Goal: Task Accomplishment & Management: Manage account settings

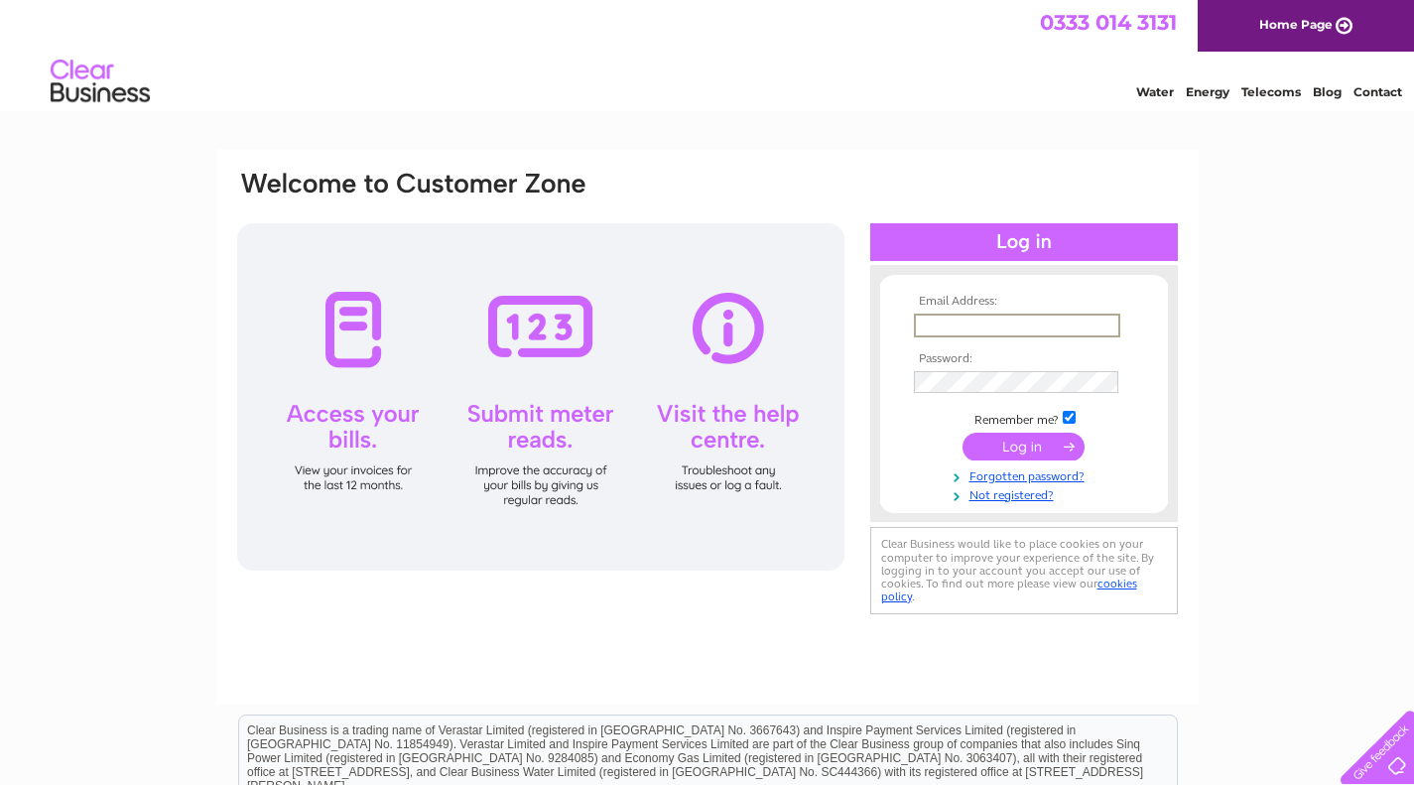
click at [1011, 325] on input "text" at bounding box center [1017, 326] width 206 height 24
type input "rusticpicsltd@gmail.com"
click at [1028, 446] on input "submit" at bounding box center [1024, 445] width 122 height 28
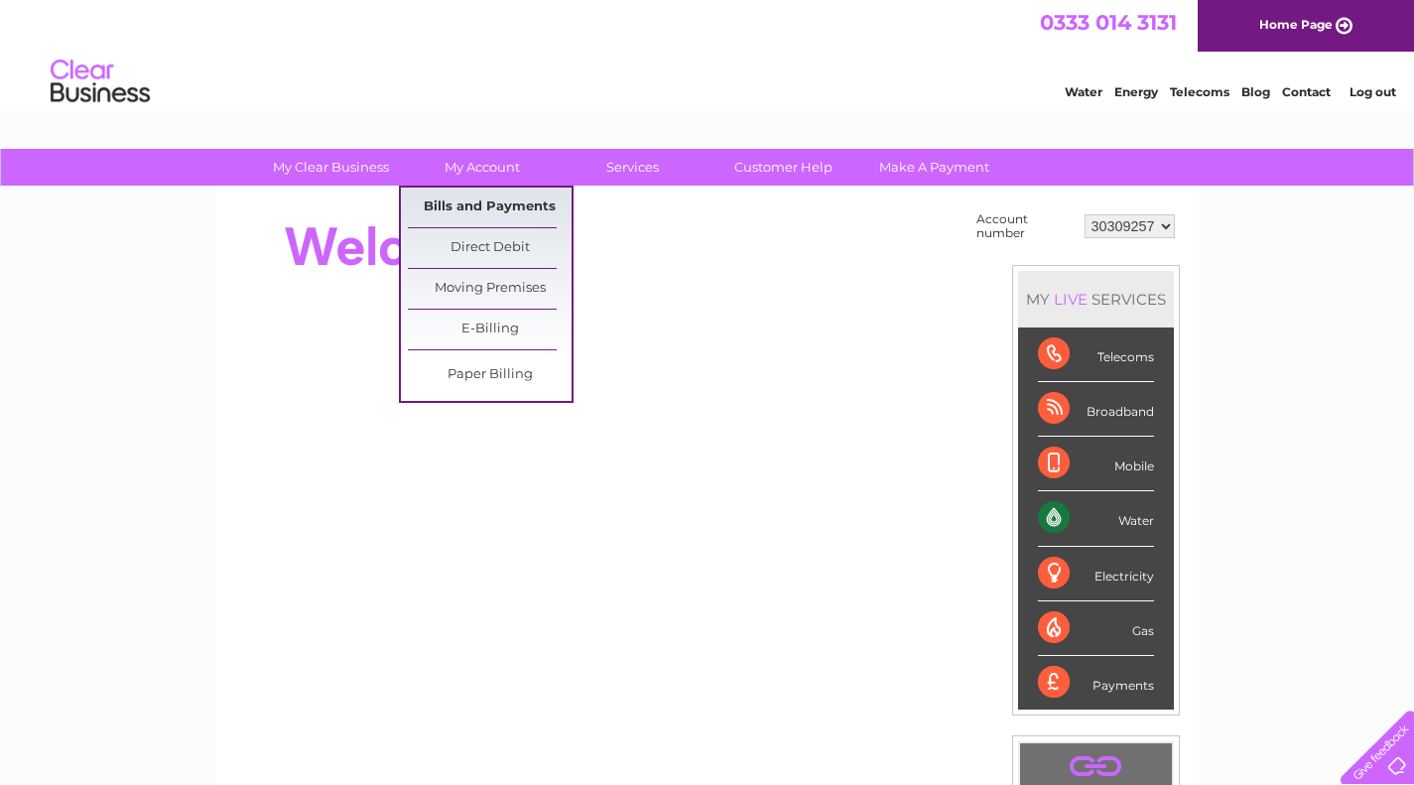
click at [480, 200] on link "Bills and Payments" at bounding box center [490, 208] width 164 height 40
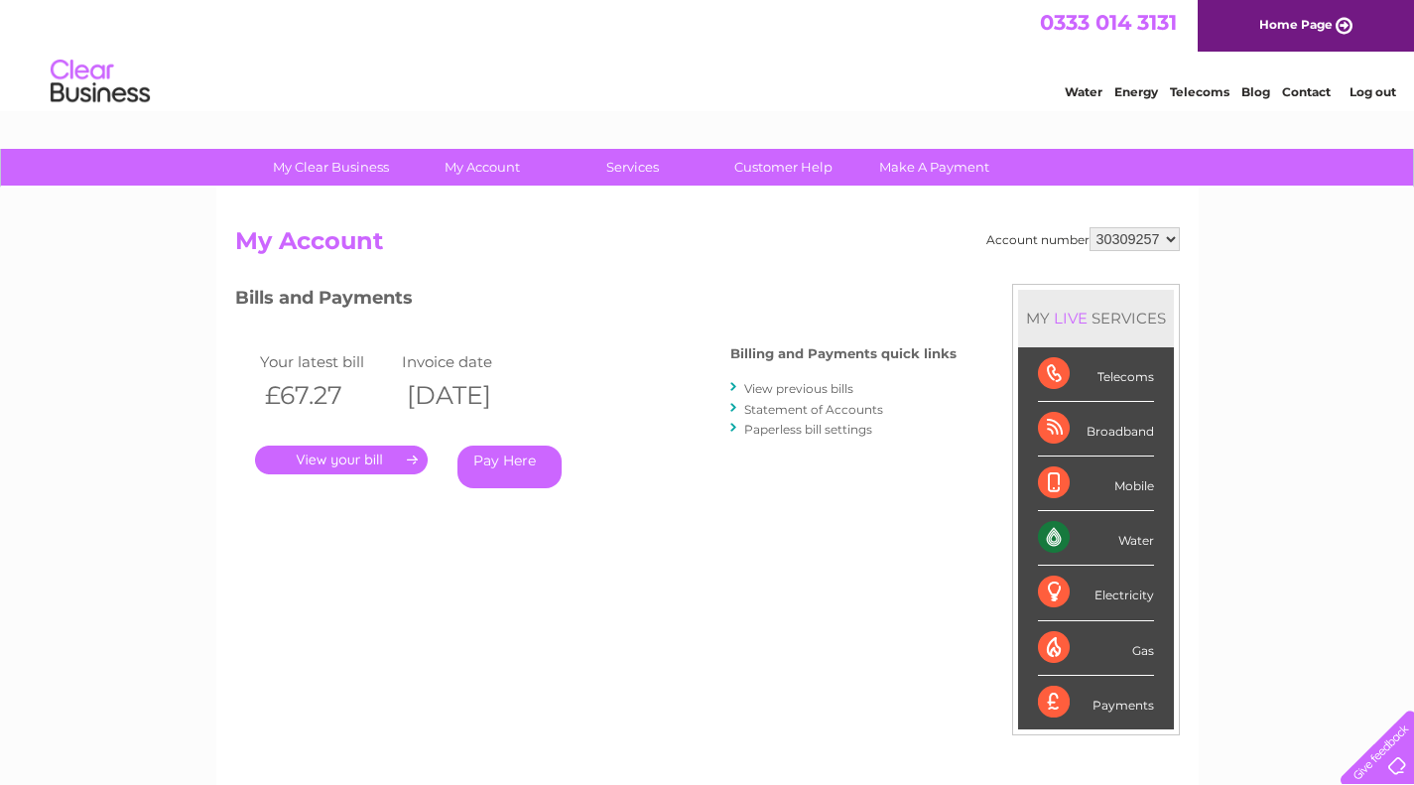
click at [369, 463] on link "." at bounding box center [341, 460] width 173 height 29
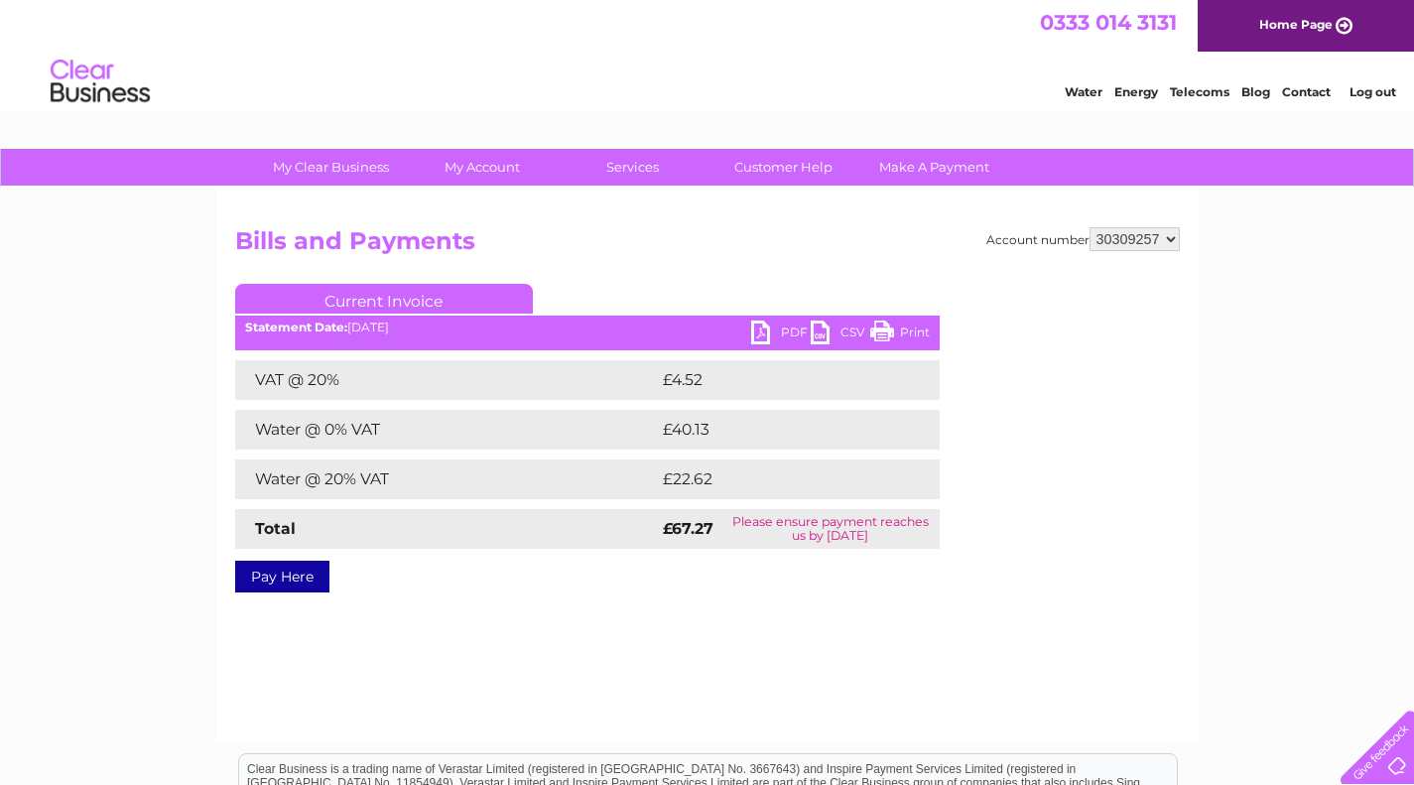
click at [761, 328] on link "PDF" at bounding box center [781, 335] width 60 height 29
click at [433, 644] on div "Account number 30309257 Bills and Payments Current Invoice PDF CSV Print VAT @ …" at bounding box center [707, 466] width 982 height 556
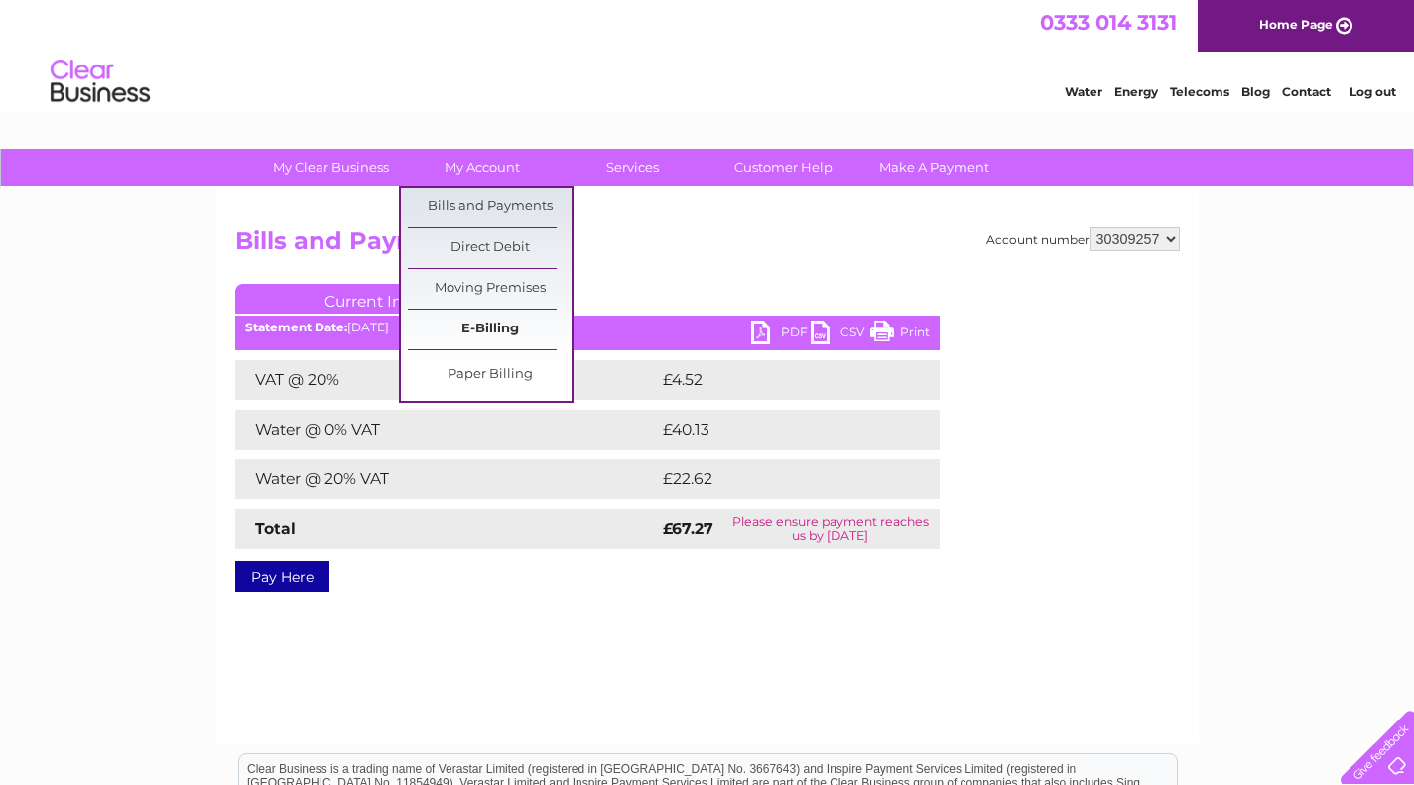
click at [490, 324] on link "E-Billing" at bounding box center [490, 330] width 164 height 40
click at [479, 207] on link "Bills and Payments" at bounding box center [490, 208] width 164 height 40
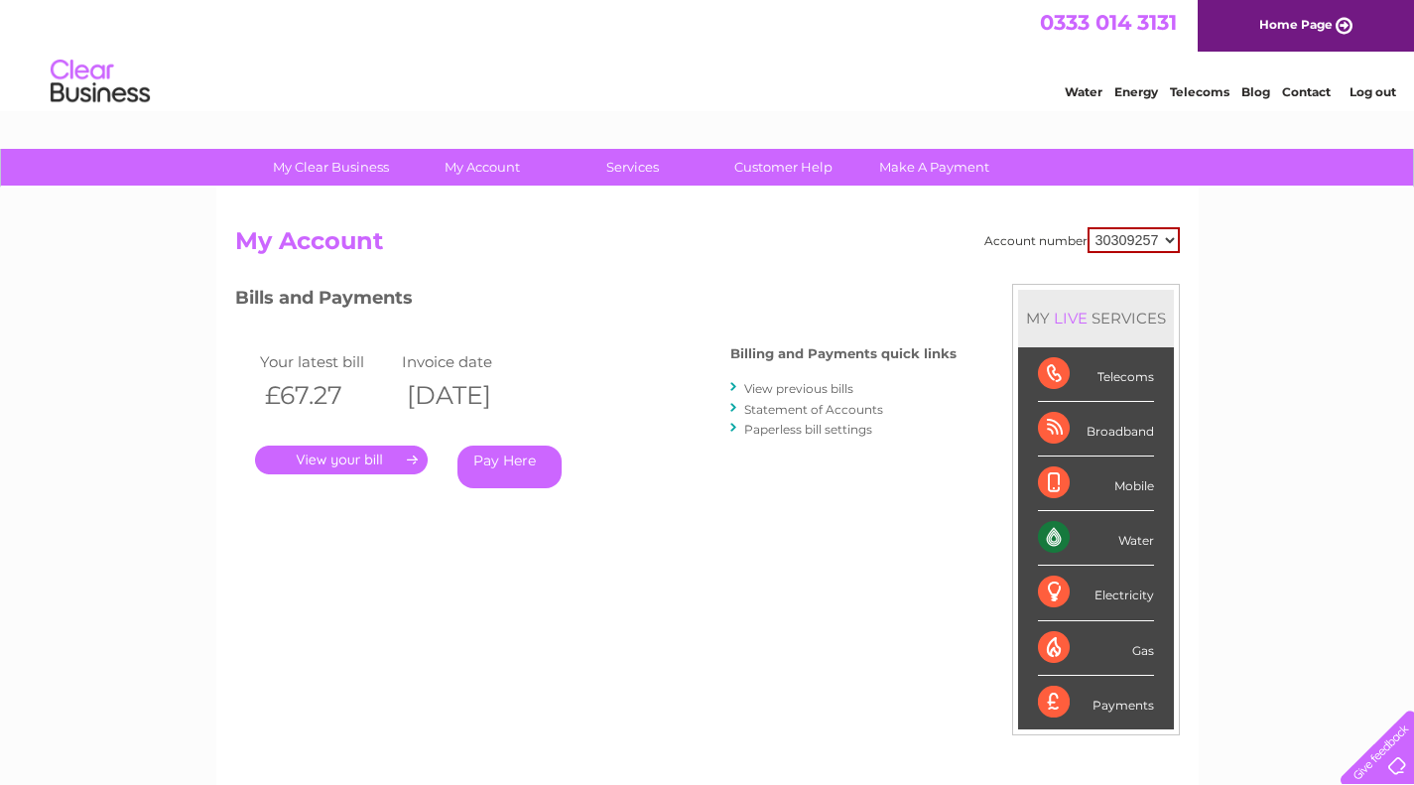
click at [357, 460] on link "." at bounding box center [341, 460] width 173 height 29
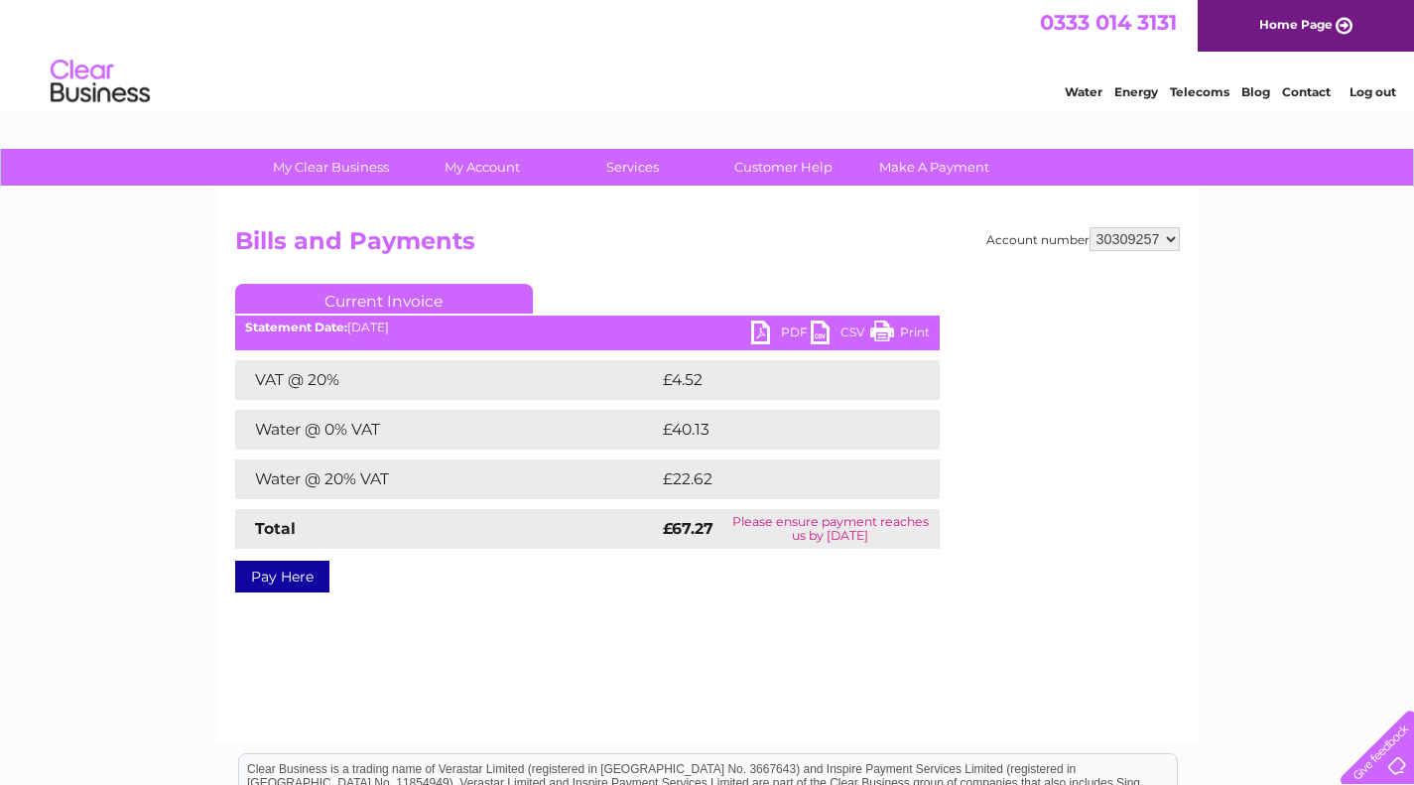
click at [1082, 90] on link "Water" at bounding box center [1084, 91] width 38 height 15
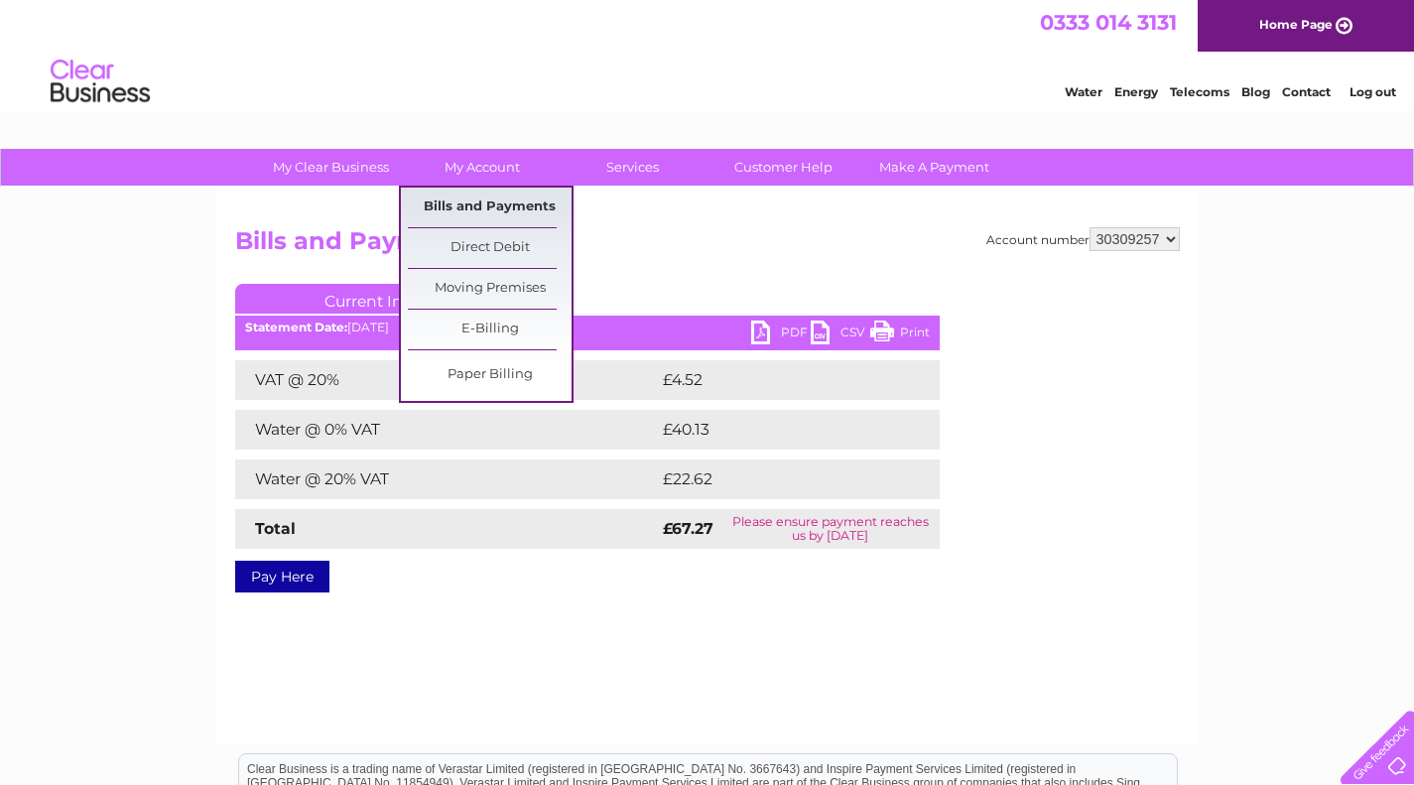
click at [485, 201] on link "Bills and Payments" at bounding box center [490, 208] width 164 height 40
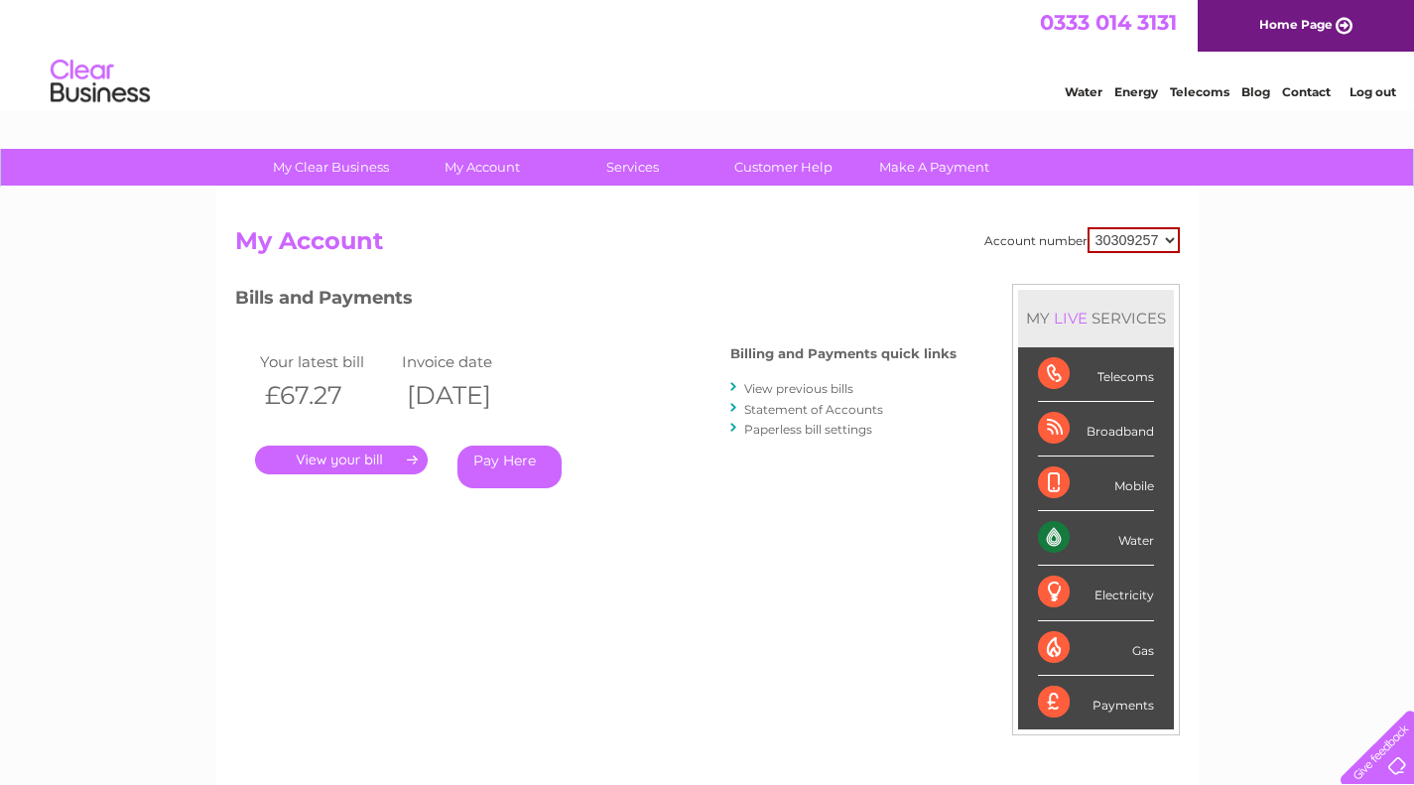
click at [355, 461] on link "." at bounding box center [341, 460] width 173 height 29
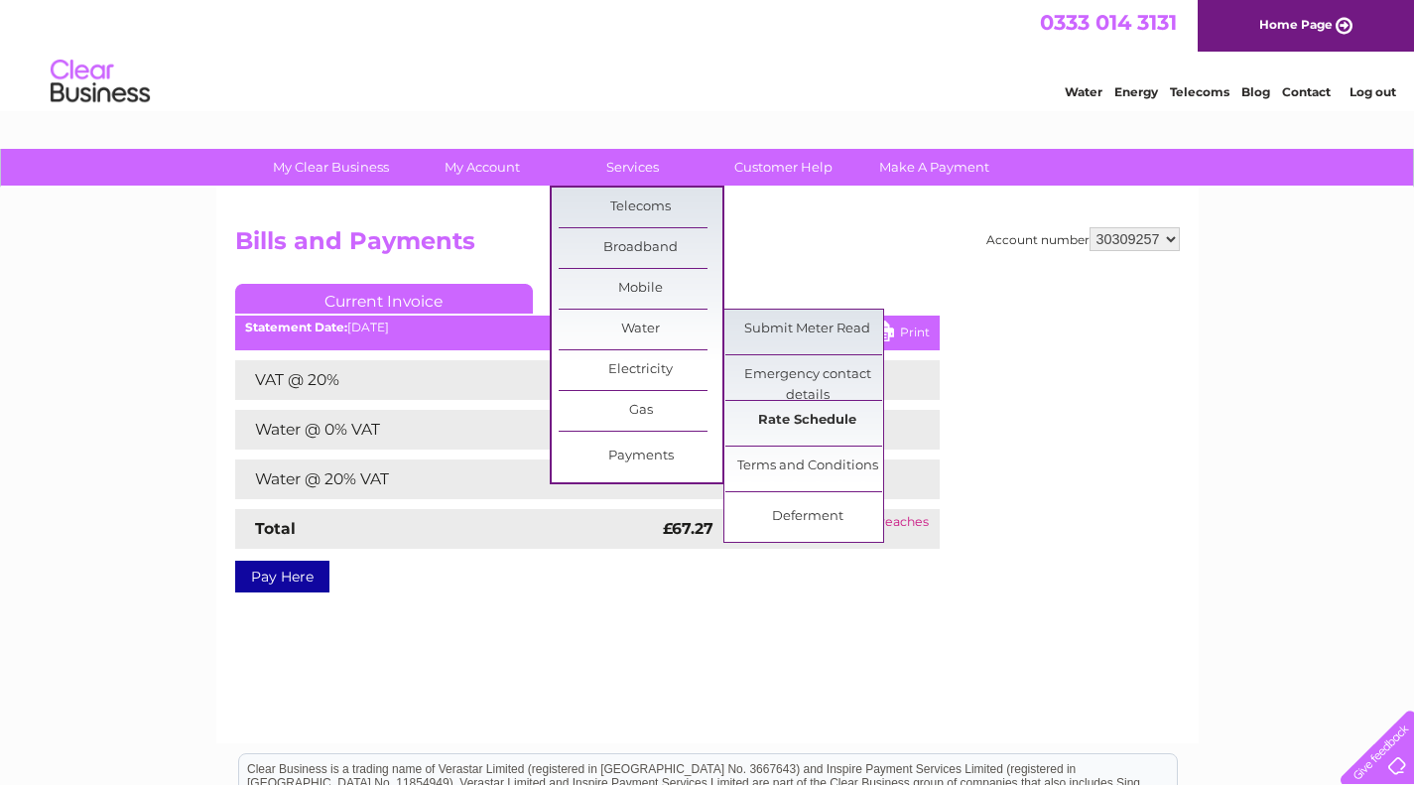
click at [814, 415] on link "Rate Schedule" at bounding box center [807, 421] width 164 height 40
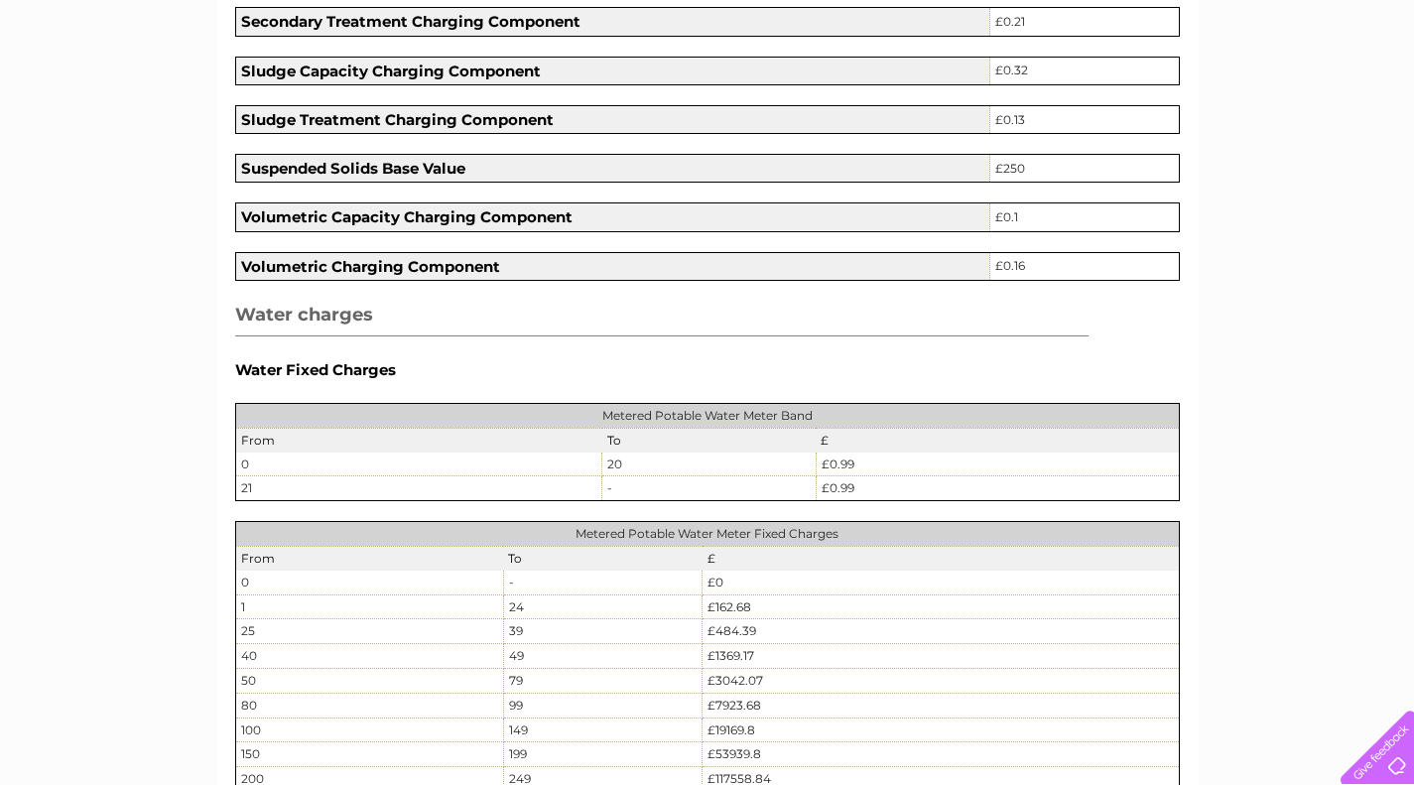
scroll to position [629, 0]
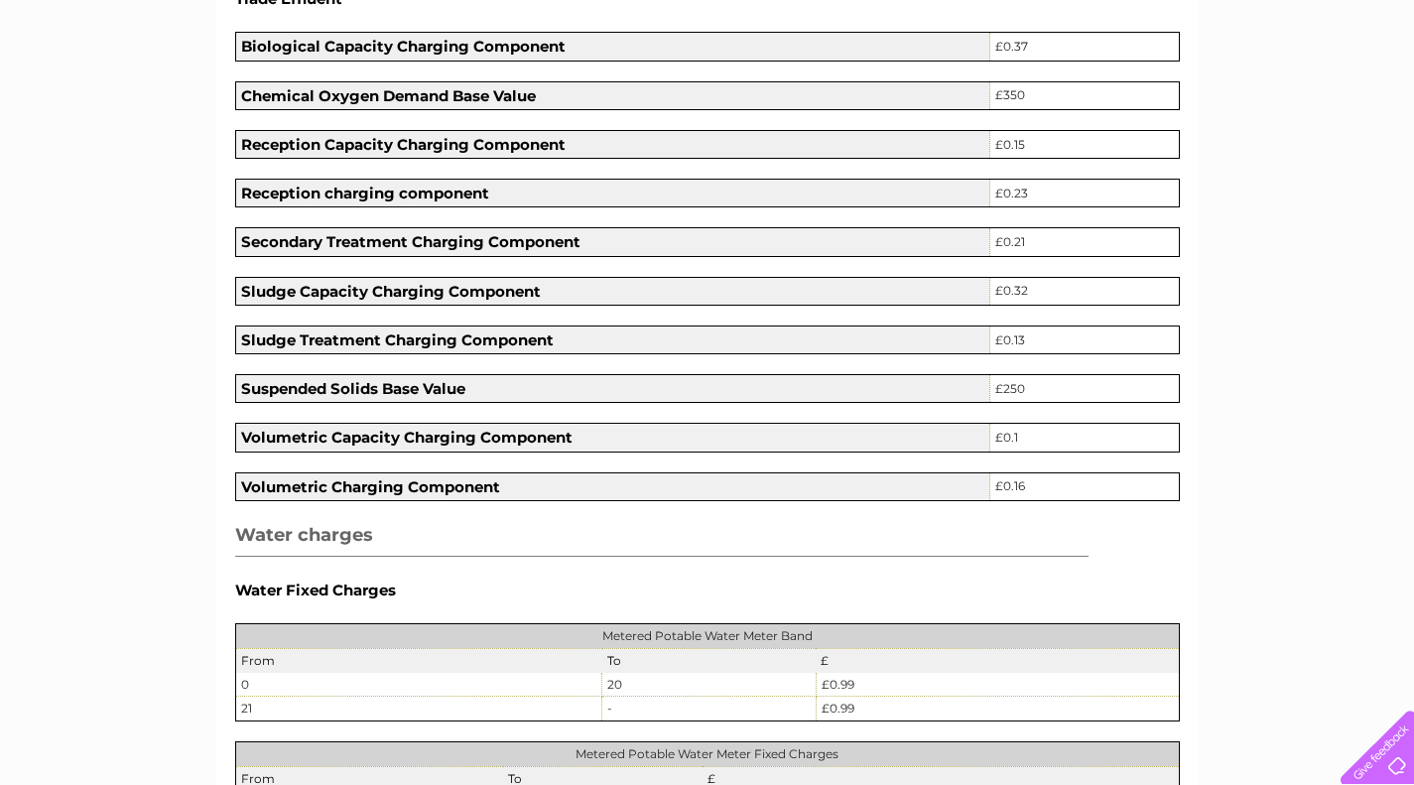
scroll to position [0, 0]
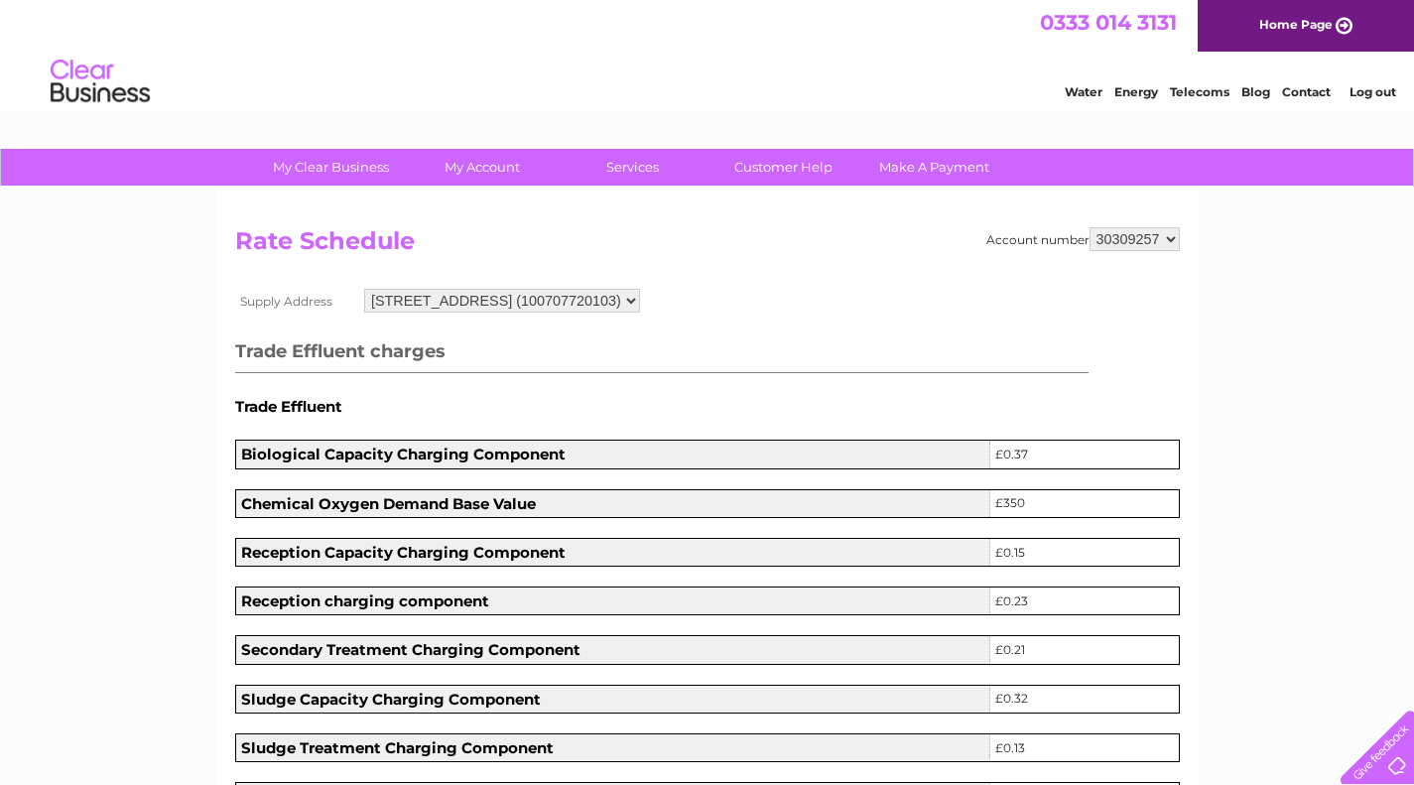
click at [1085, 85] on link "Water" at bounding box center [1084, 91] width 38 height 15
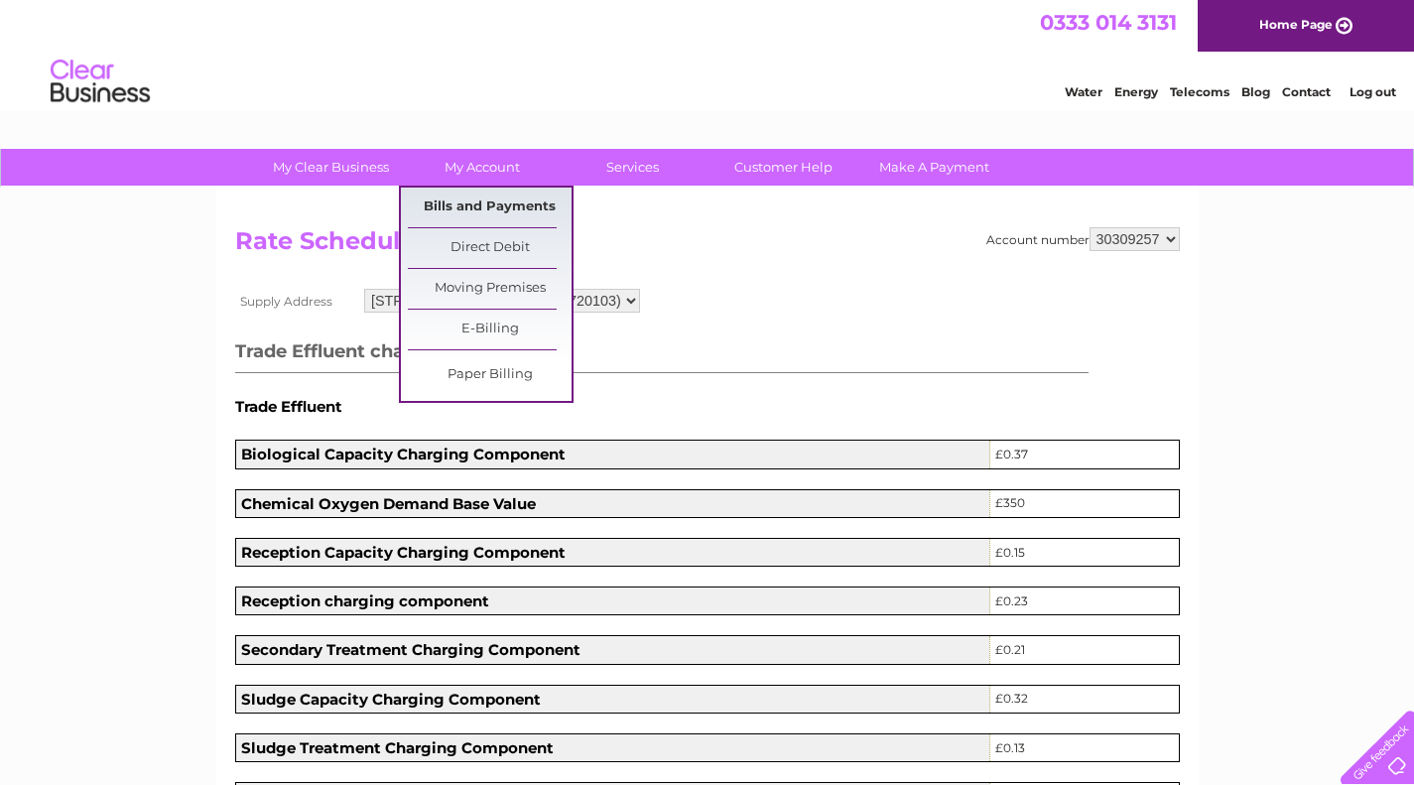
click at [484, 200] on link "Bills and Payments" at bounding box center [490, 208] width 164 height 40
